Goal: Task Accomplishment & Management: Use online tool/utility

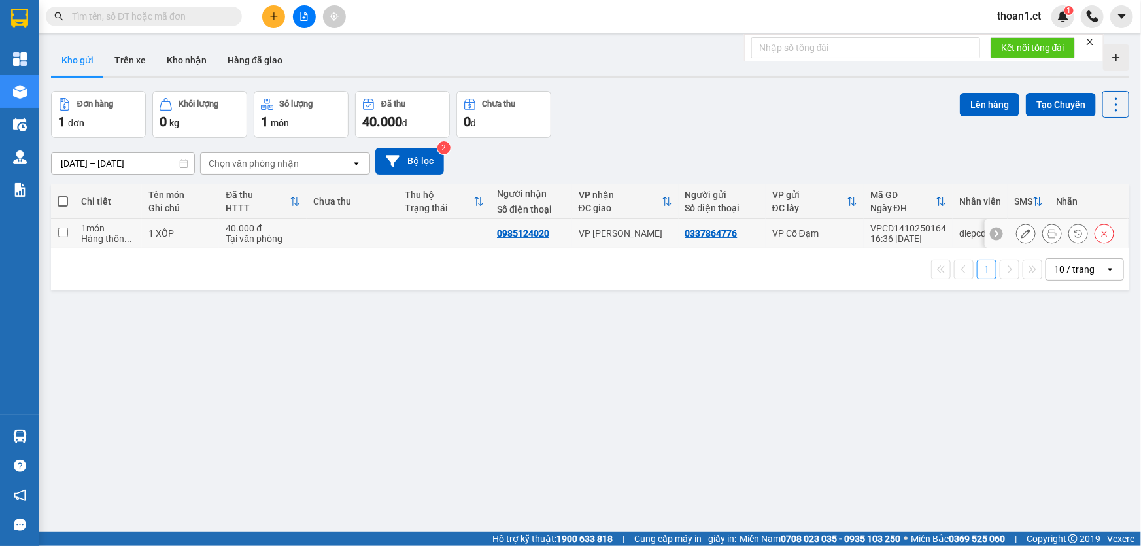
click at [364, 232] on td at bounding box center [353, 233] width 92 height 29
checkbox input "true"
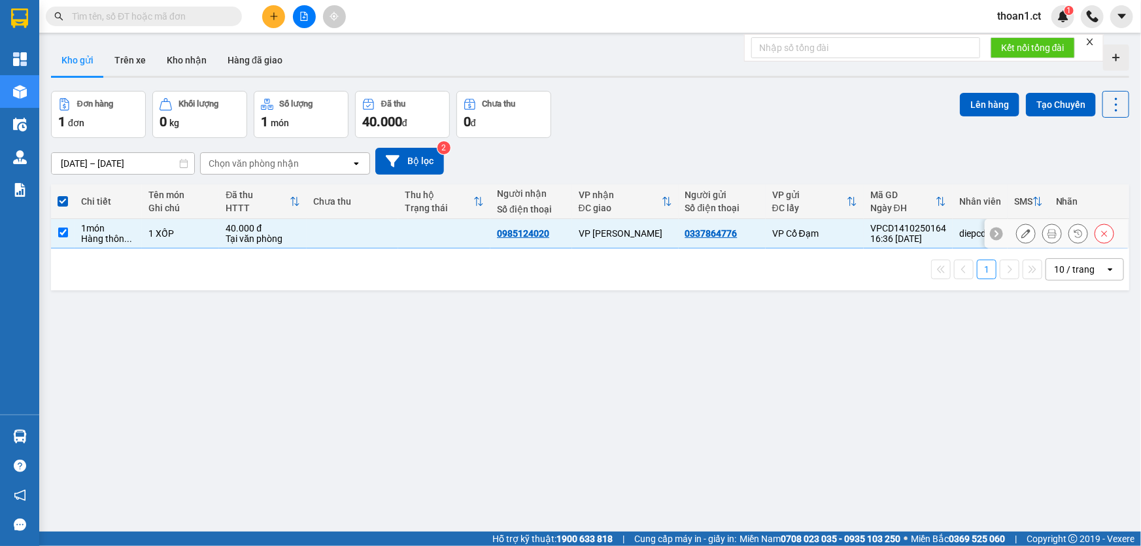
click at [1049, 233] on button at bounding box center [1052, 233] width 18 height 23
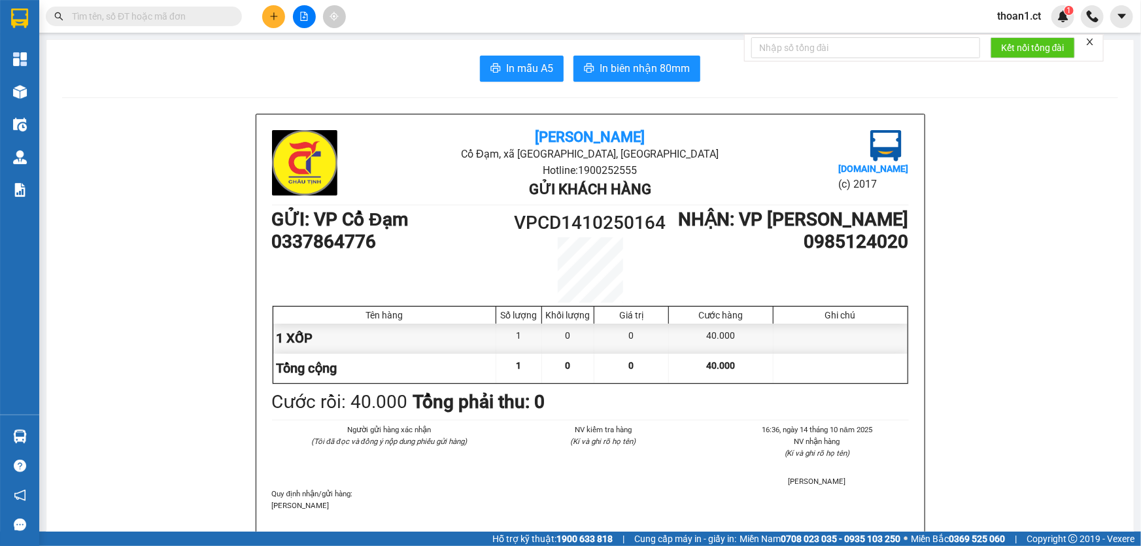
drag, startPoint x: 521, startPoint y: 52, endPoint x: 523, endPoint y: 67, distance: 15.1
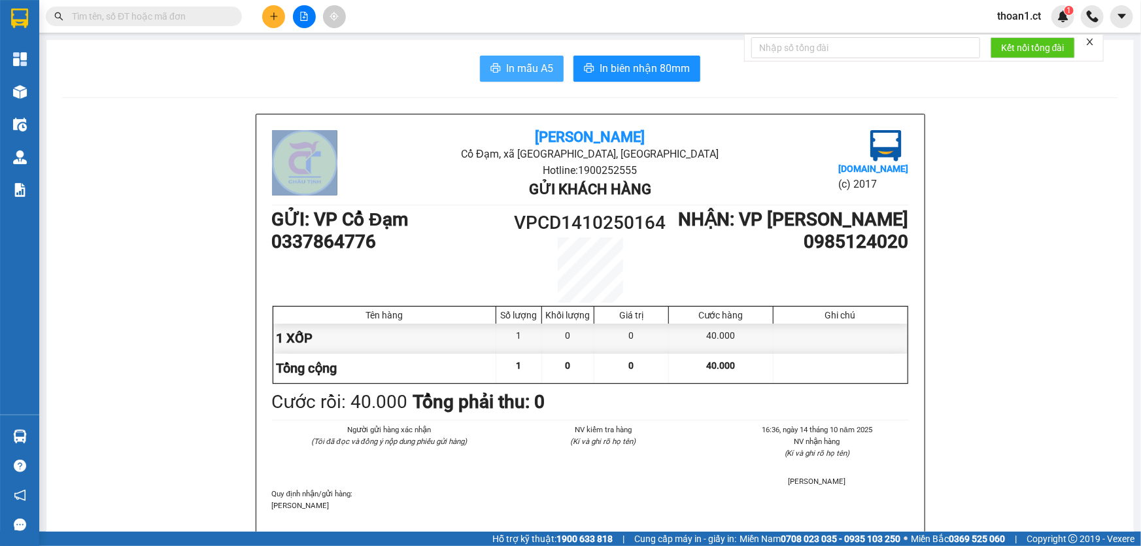
click at [523, 67] on span "In mẫu A5" at bounding box center [529, 68] width 47 height 16
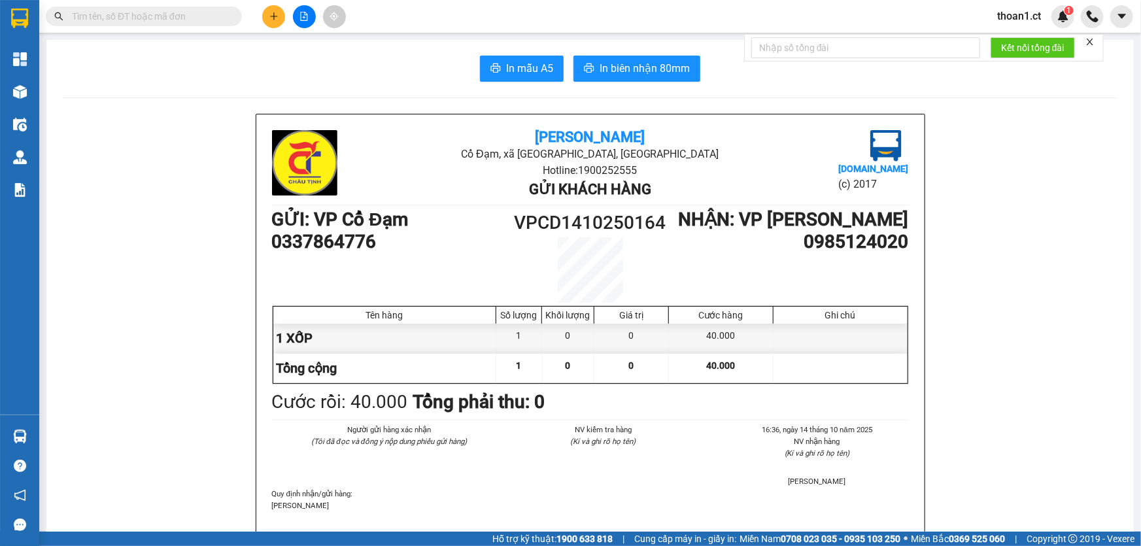
click at [196, 22] on input "text" at bounding box center [149, 16] width 154 height 14
click at [218, 13] on input "text" at bounding box center [149, 16] width 154 height 14
click at [220, 11] on input "text" at bounding box center [149, 16] width 154 height 14
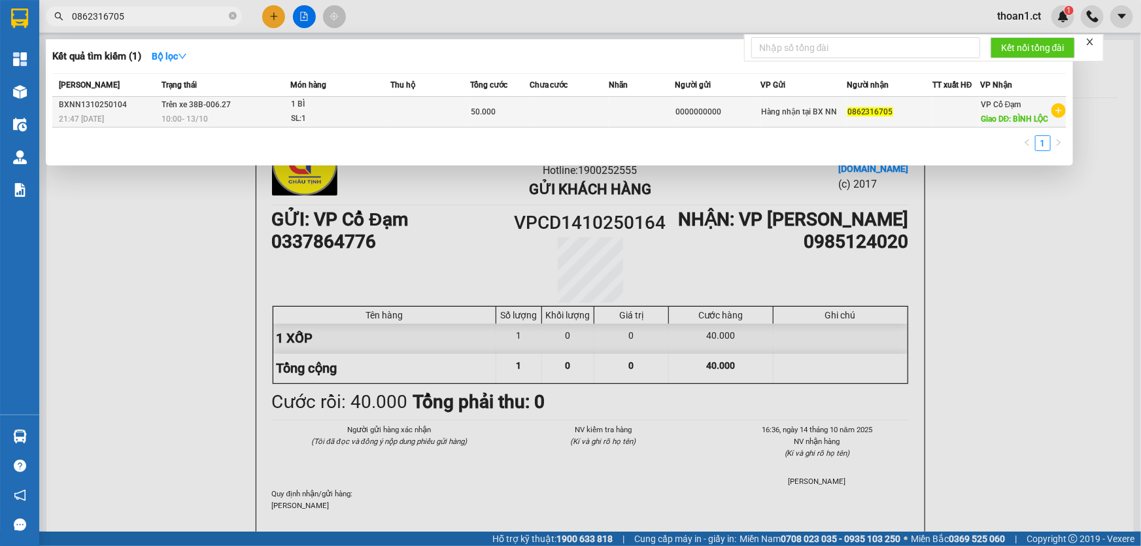
type input "0862316705"
click at [337, 119] on div "SL: 1" at bounding box center [340, 119] width 98 height 14
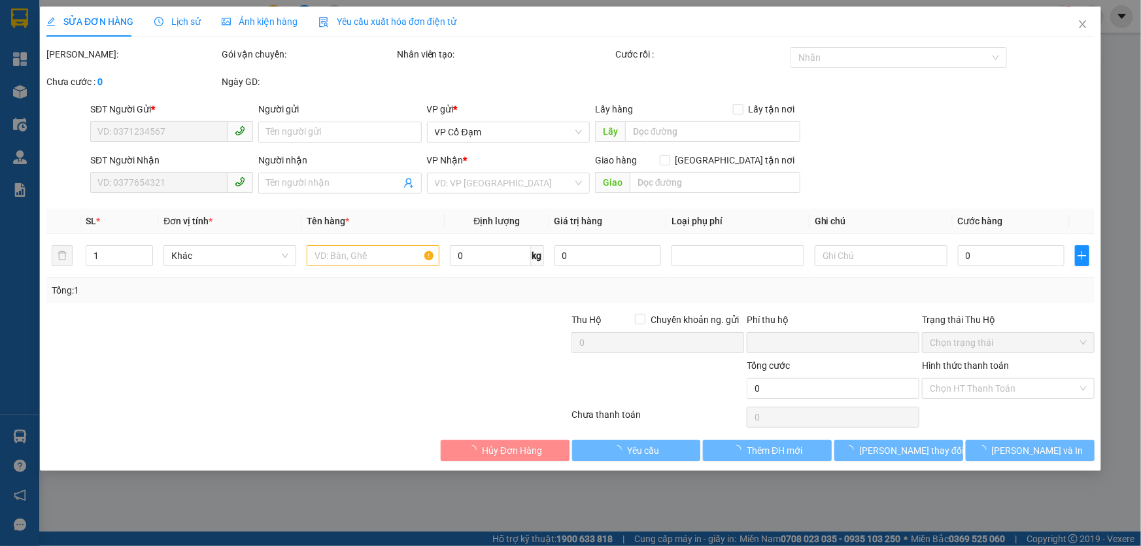
type input "0000000000"
type input "0862316705"
type input "BÌNH LỘC"
type input "0"
type input "50.000"
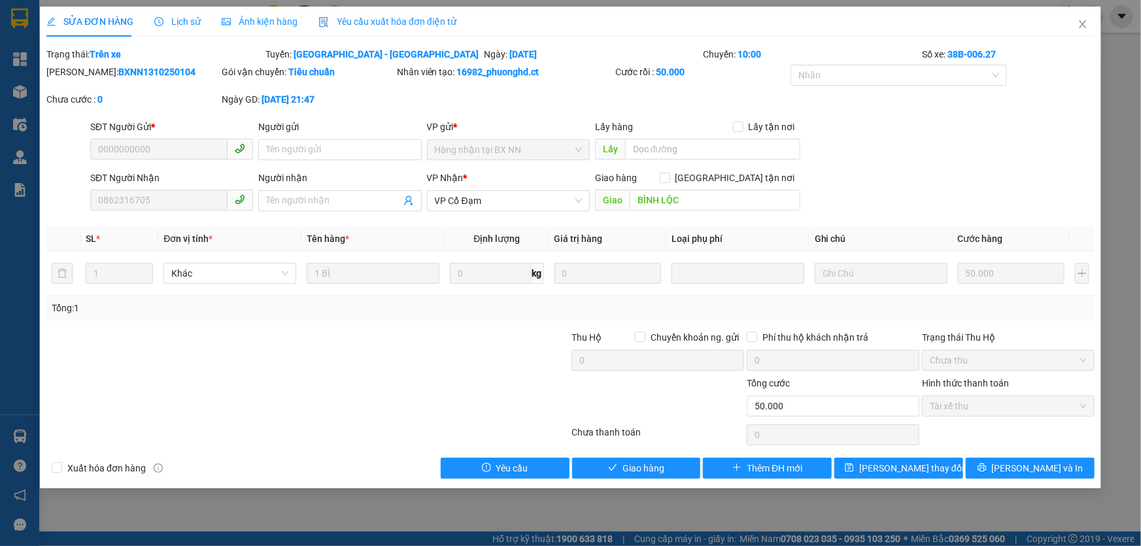
click at [175, 16] on span "Lịch sử" at bounding box center [177, 21] width 46 height 10
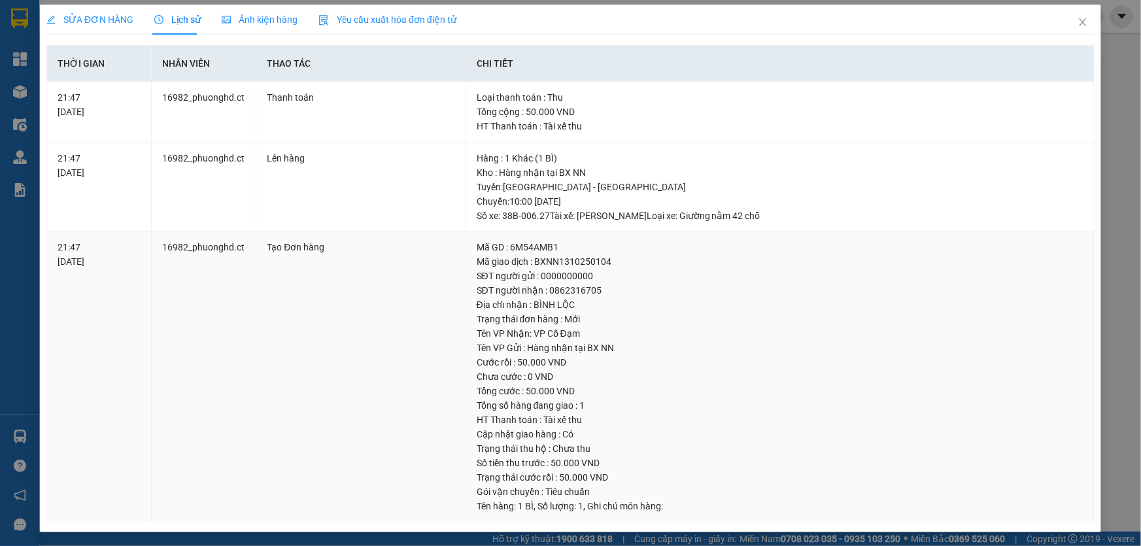
scroll to position [3, 0]
click at [1068, 22] on span "Close" at bounding box center [1083, 22] width 37 height 37
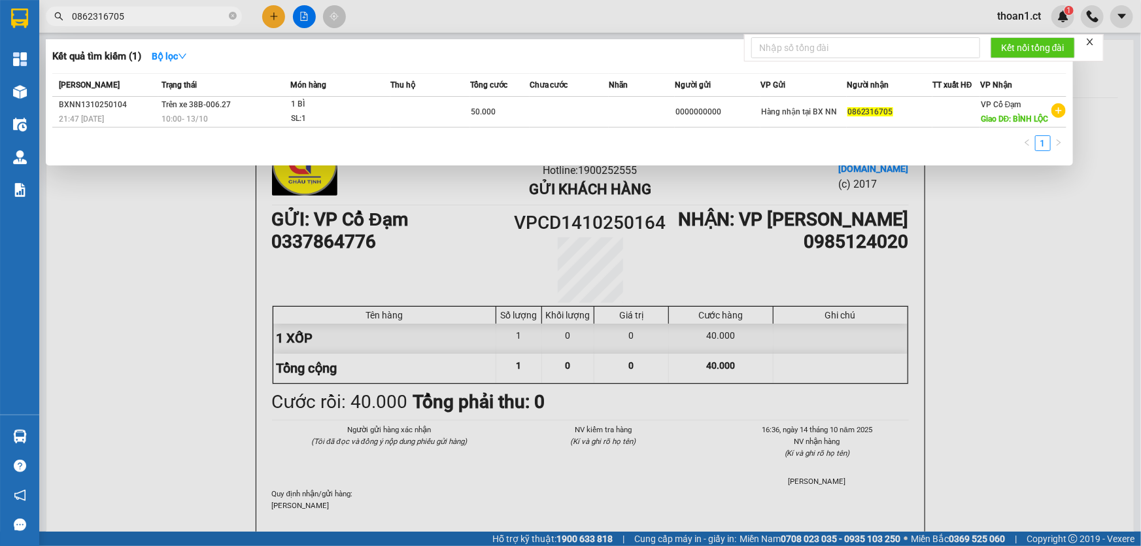
click at [183, 16] on input "0862316705" at bounding box center [149, 16] width 154 height 14
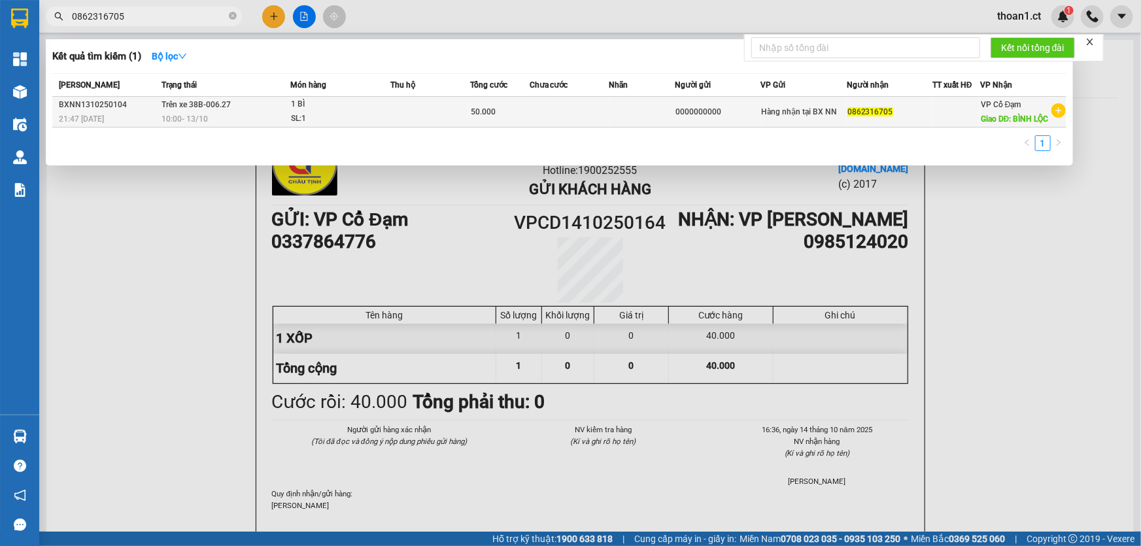
click at [245, 126] on div "10:00 [DATE]" at bounding box center [226, 119] width 128 height 14
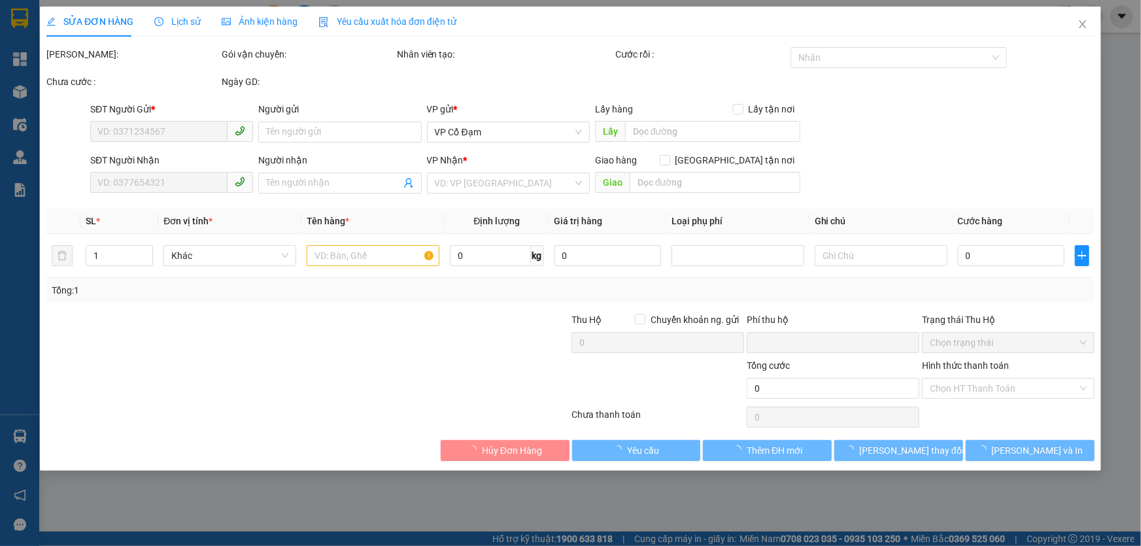
type input "0000000000"
type input "0862316705"
type input "BÌNH LỘC"
type input "0"
type input "50.000"
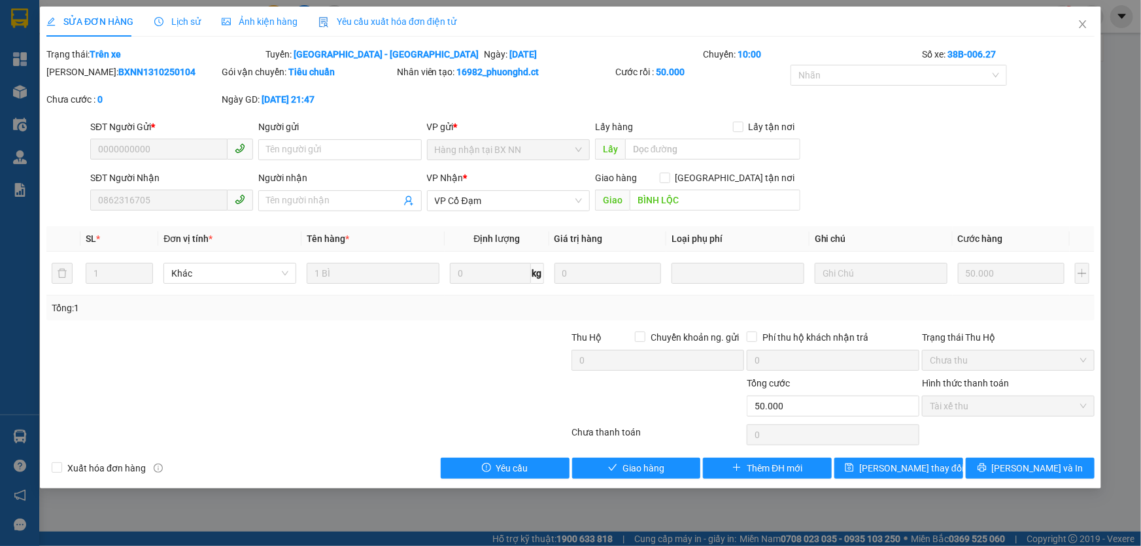
click at [192, 18] on span "Lịch sử" at bounding box center [177, 21] width 46 height 10
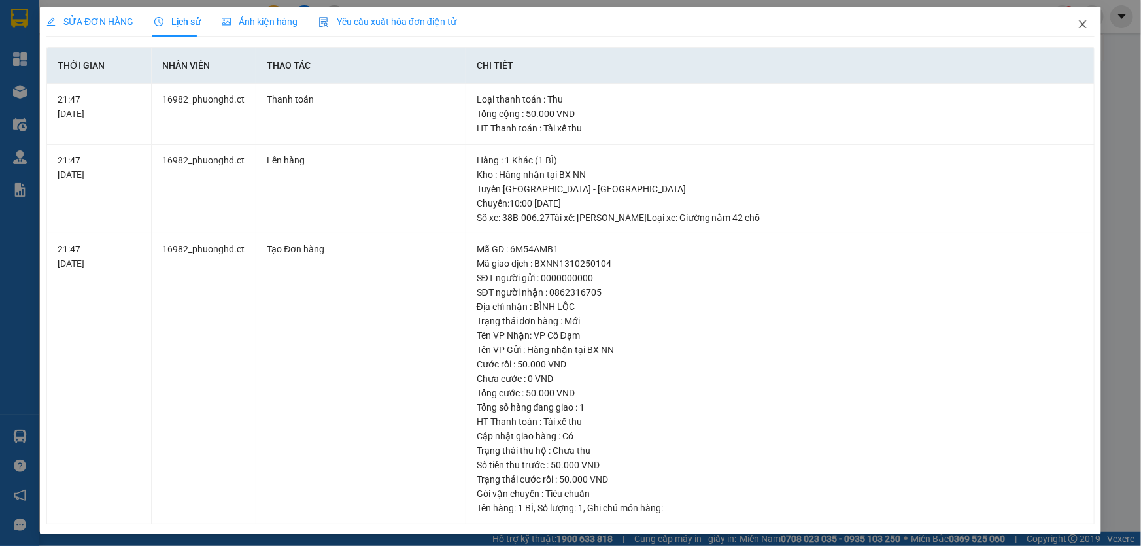
click at [1078, 29] on icon "close" at bounding box center [1083, 24] width 10 height 10
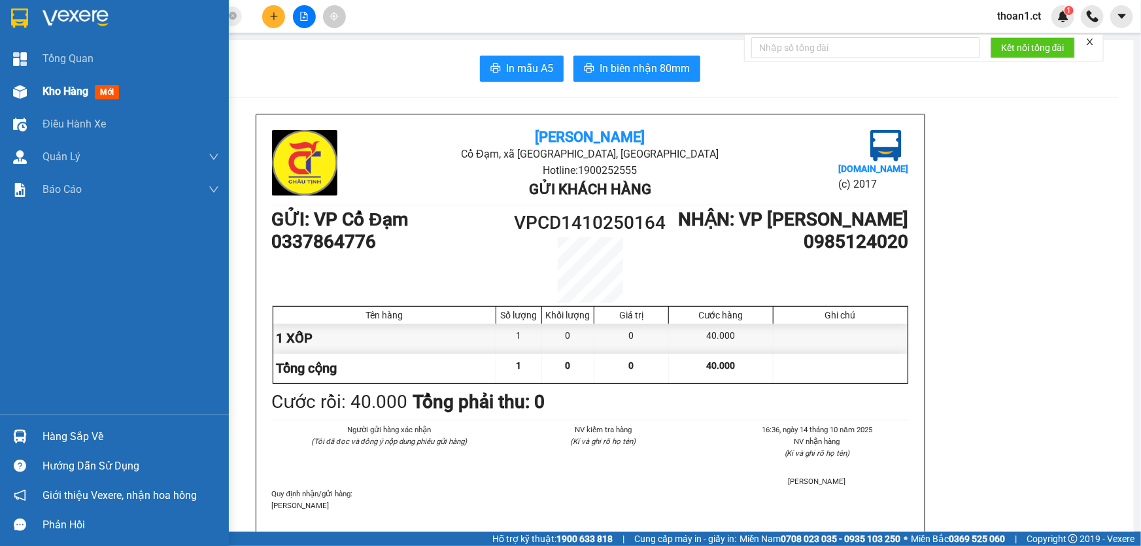
click at [118, 95] on span "mới" at bounding box center [107, 92] width 24 height 14
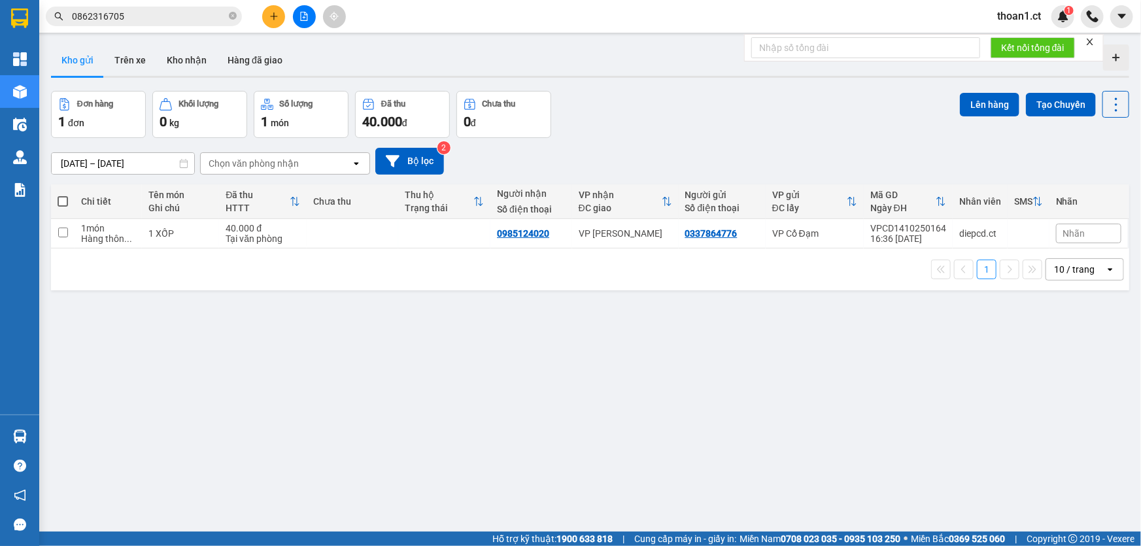
click at [340, 161] on div "Chọn văn phòng nhận" at bounding box center [276, 163] width 150 height 21
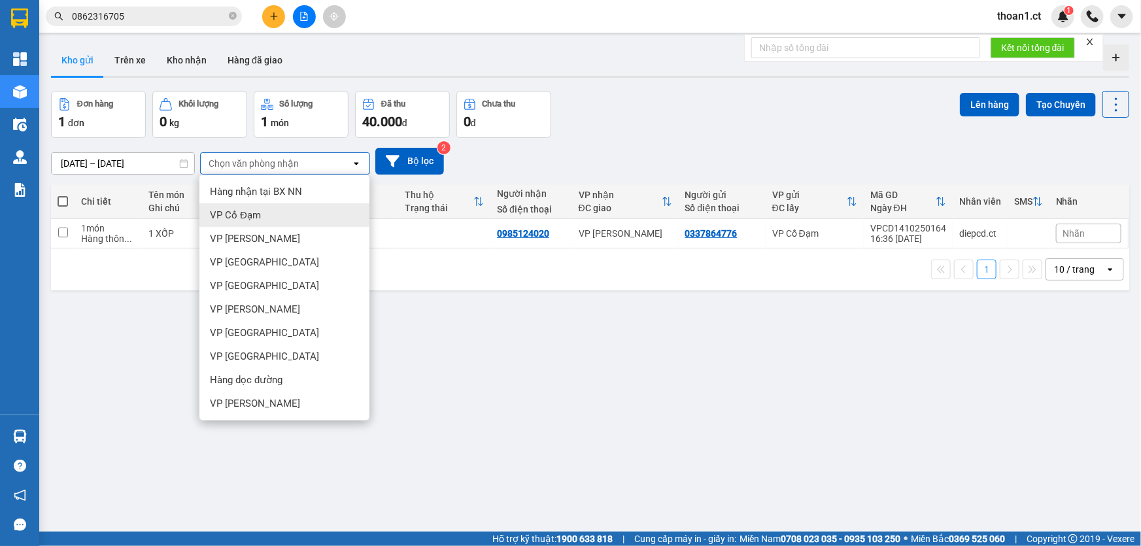
click at [308, 206] on div "VP Cổ Đạm" at bounding box center [284, 215] width 170 height 24
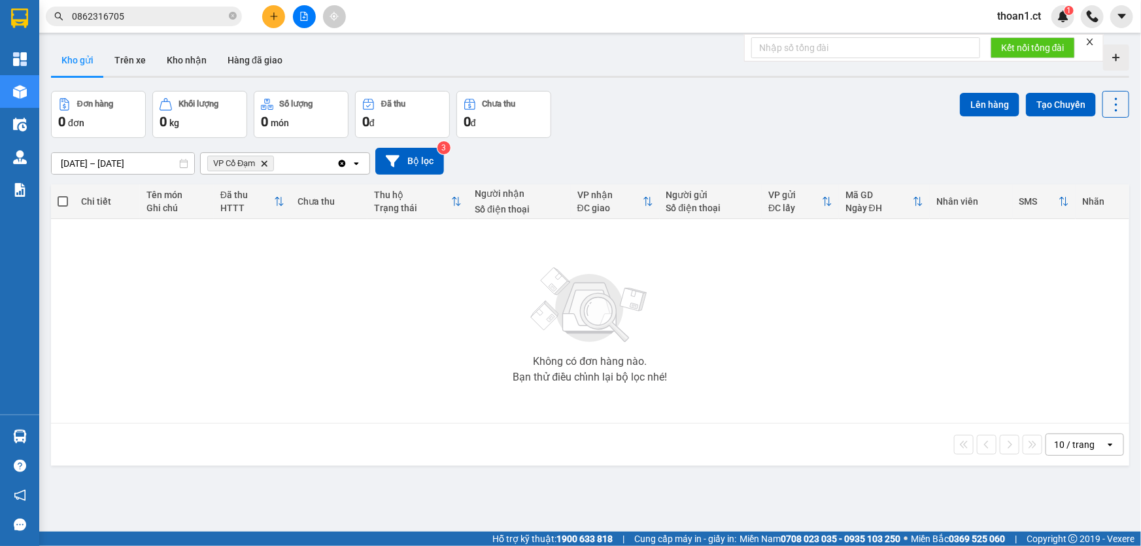
click at [398, 165] on icon at bounding box center [393, 161] width 14 height 14
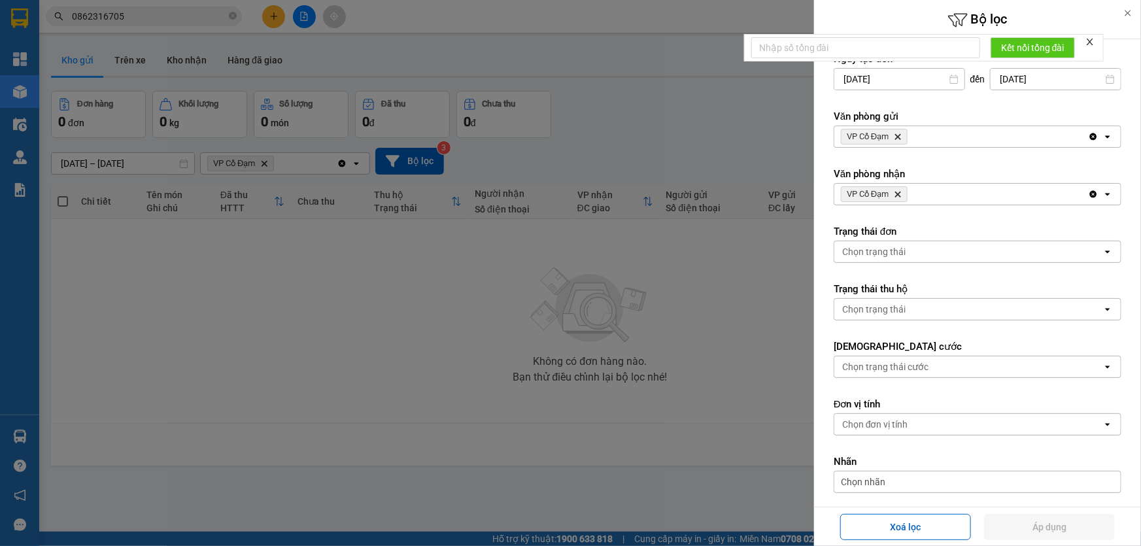
click at [273, 165] on div at bounding box center [570, 273] width 1141 height 546
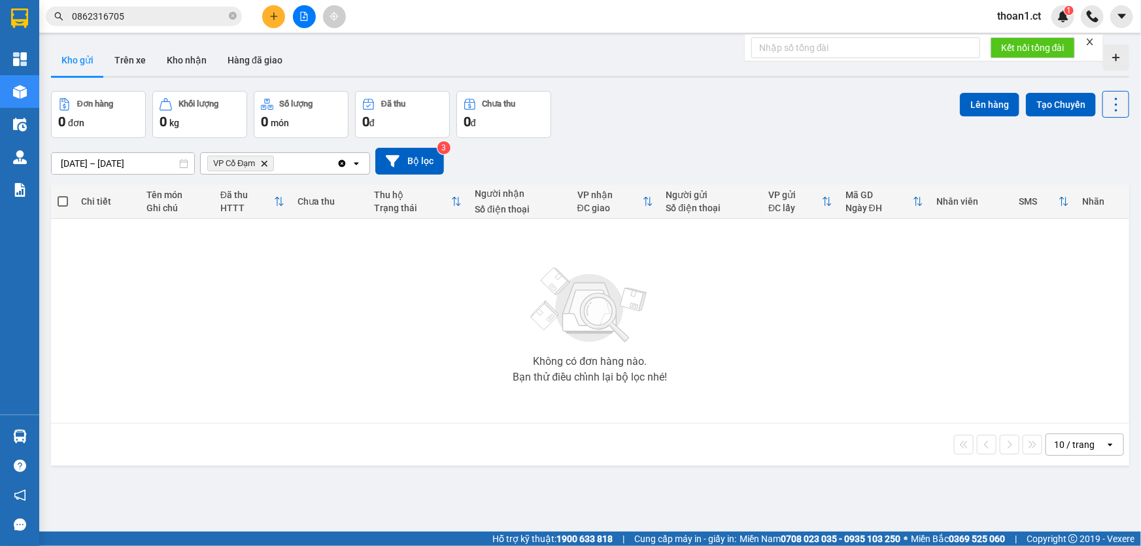
click at [268, 163] on icon "Delete" at bounding box center [264, 164] width 8 height 8
